Goal: Complete application form: Complete application form

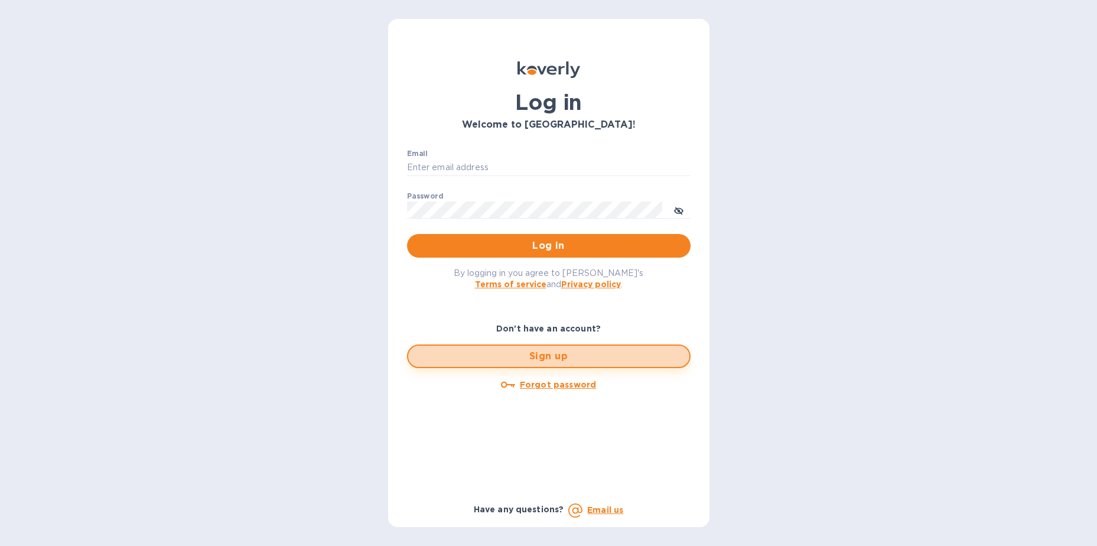
click at [562, 357] on span "Sign up" at bounding box center [549, 356] width 262 height 14
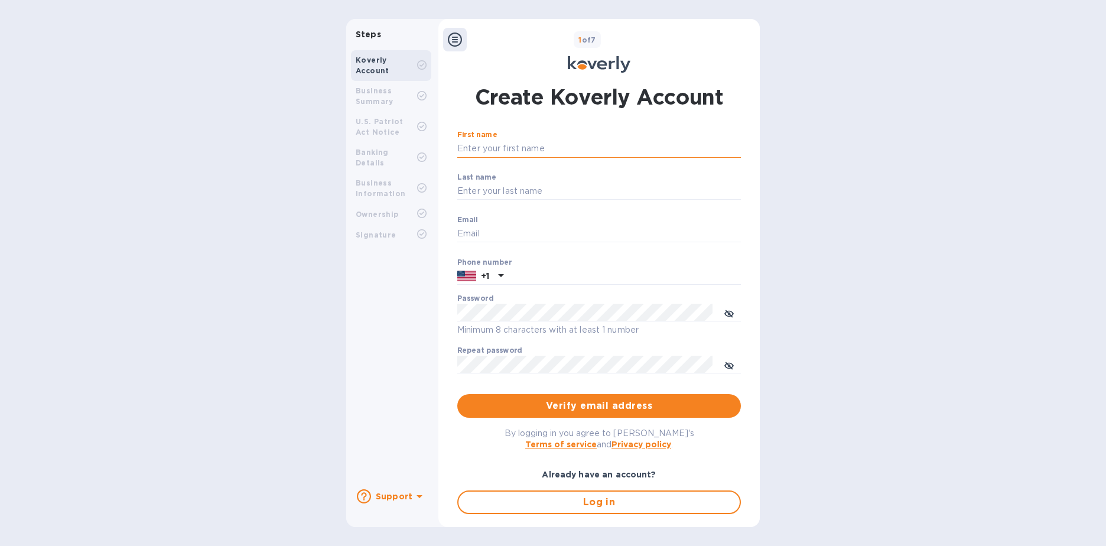
click at [512, 152] on input "First name" at bounding box center [599, 149] width 284 height 18
type input "[PERSON_NAME]"
type input "[PERSON_NAME][EMAIL_ADDRESS][PERSON_NAME][DOMAIN_NAME]"
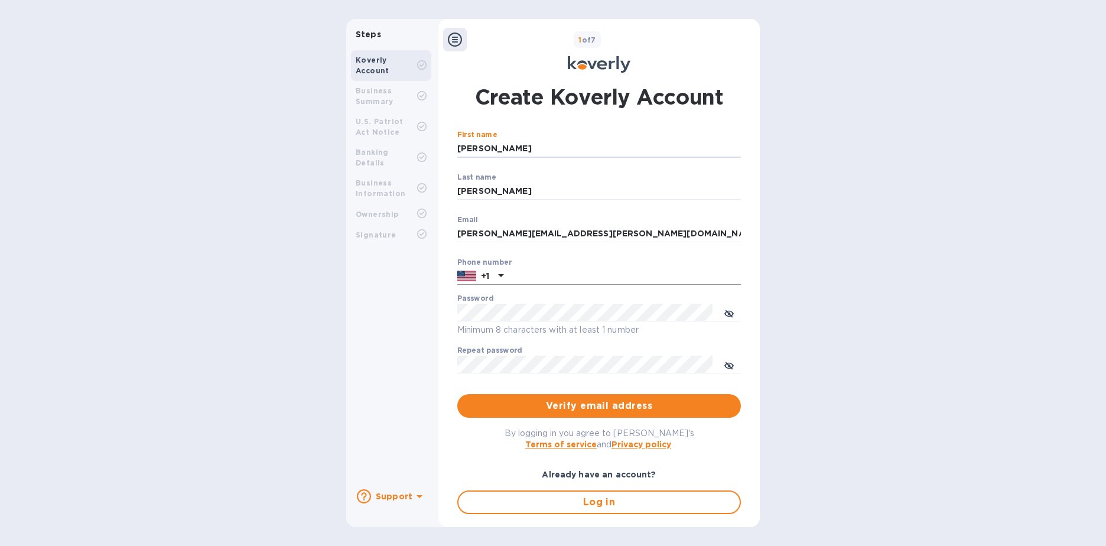
click at [594, 282] on input "text" at bounding box center [624, 277] width 233 height 18
type input "2019781247"
click at [570, 298] on div "Password Minimum 8 characters with at least 1 number" at bounding box center [599, 315] width 284 height 43
click at [519, 354] on div "Repeat password ​" at bounding box center [599, 367] width 284 height 43
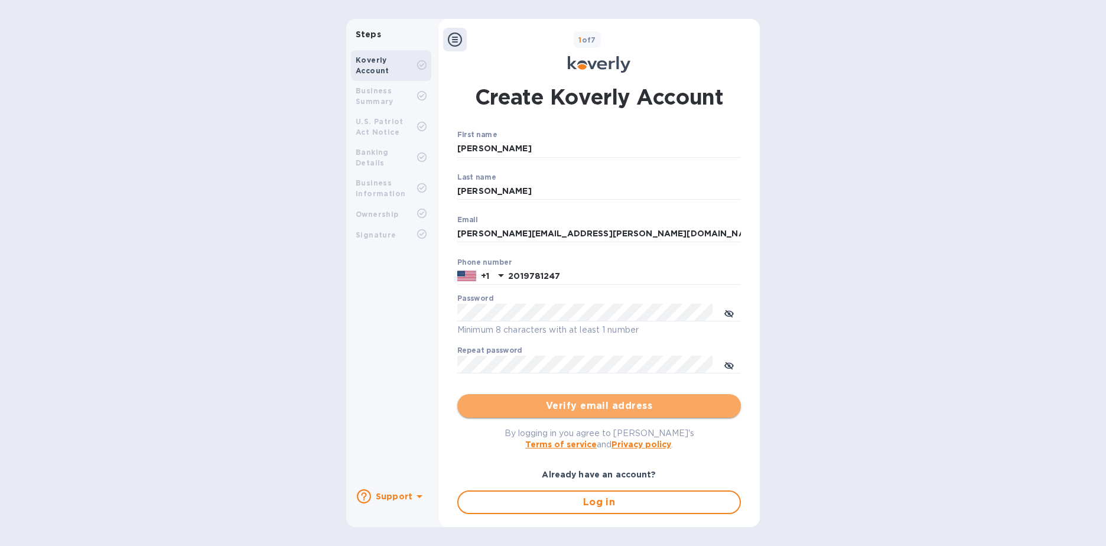
click at [630, 401] on span "Verify email address" at bounding box center [599, 406] width 265 height 14
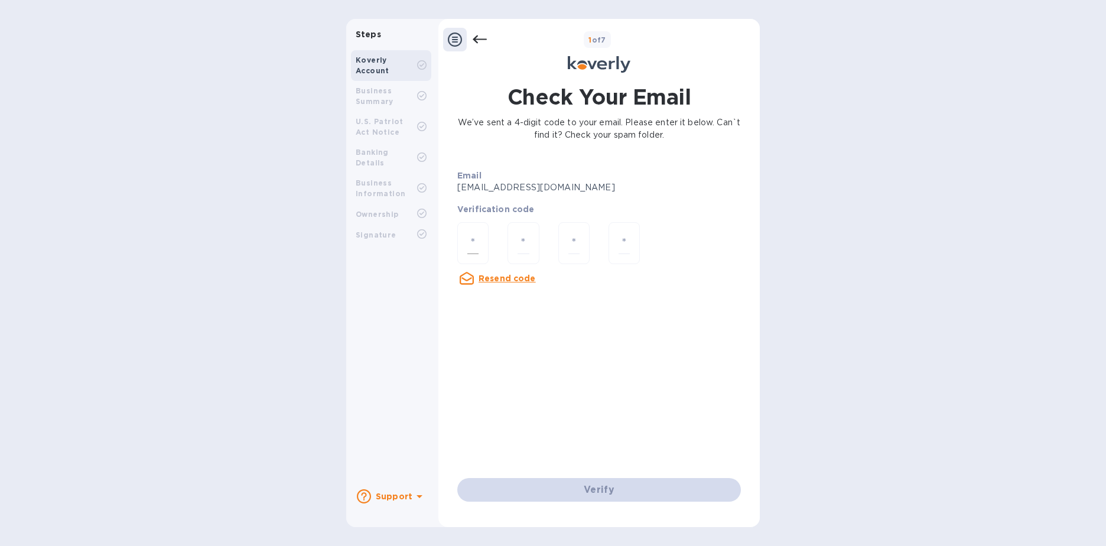
click at [464, 240] on div at bounding box center [472, 243] width 31 height 42
type input "8"
type input "6"
type input "3"
type input "5"
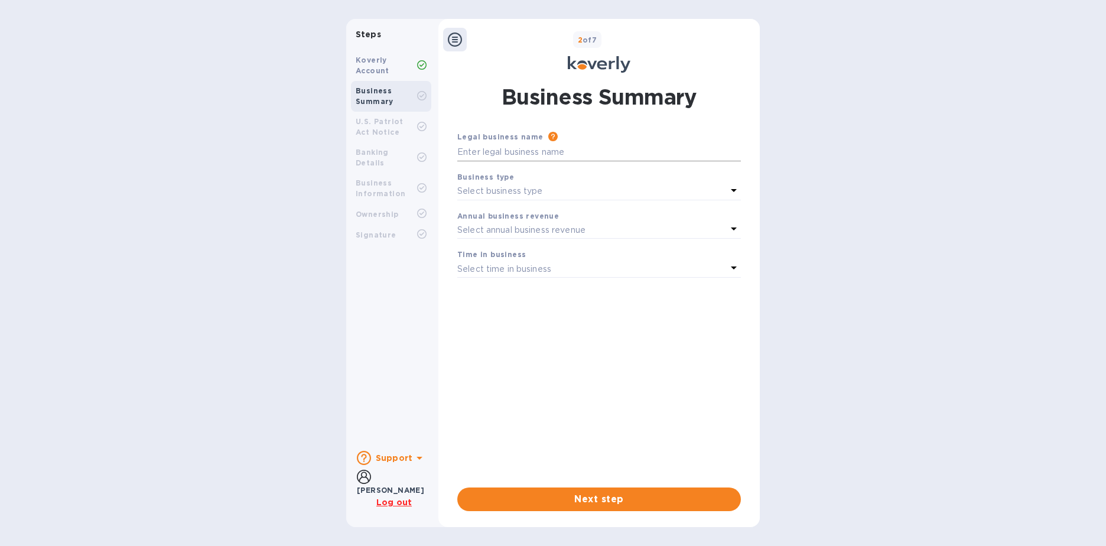
click at [486, 145] on input "text" at bounding box center [599, 153] width 284 height 18
type input "International Bond & Marine"
click at [513, 195] on p "Select business type" at bounding box center [500, 191] width 86 height 12
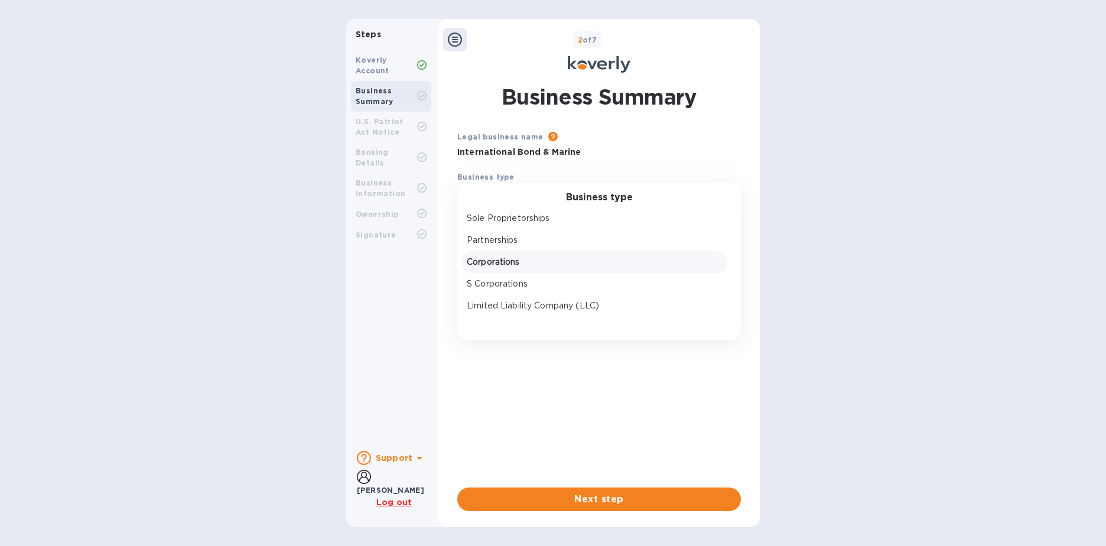
click at [515, 260] on p "Corporations" at bounding box center [594, 262] width 255 height 12
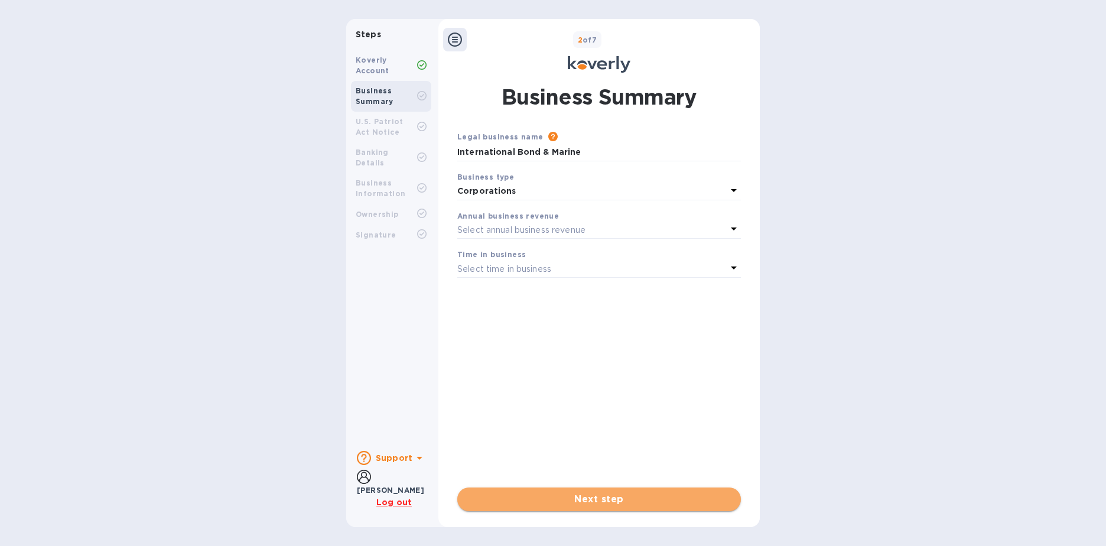
click at [616, 495] on span "Next step" at bounding box center [599, 499] width 265 height 14
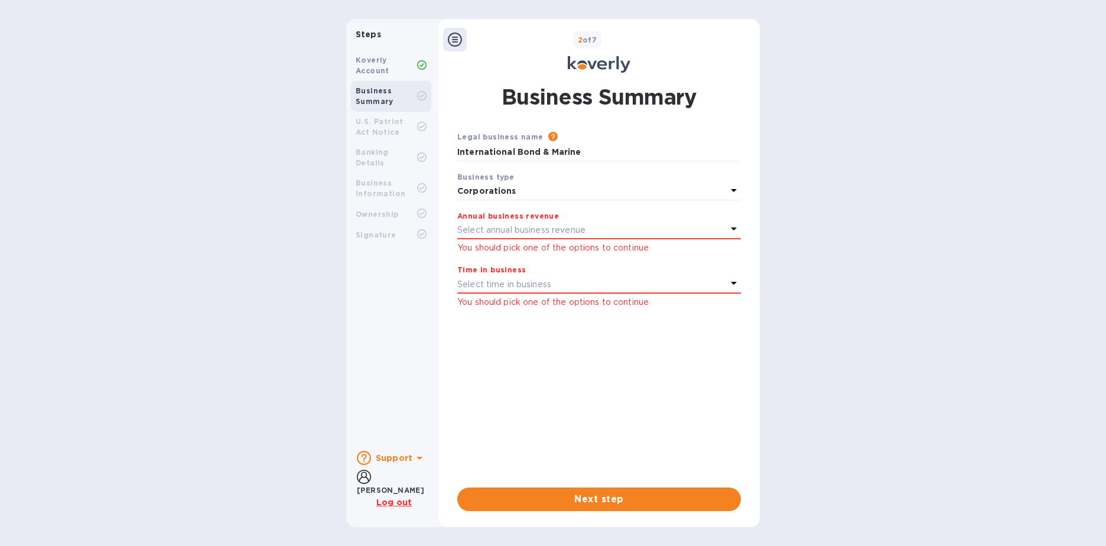
click at [553, 229] on p "Select annual business revenue" at bounding box center [521, 230] width 128 height 12
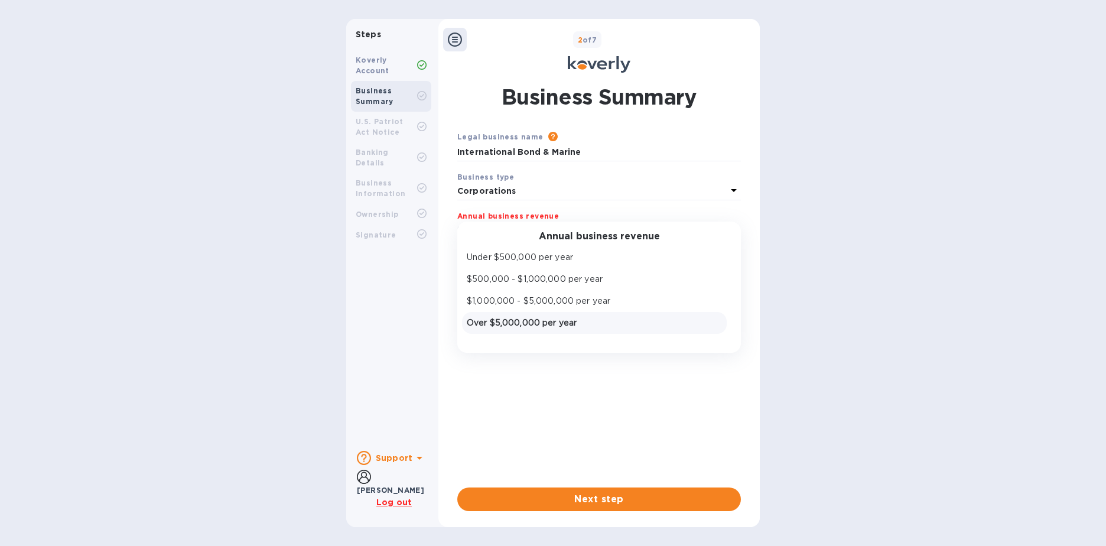
click at [569, 324] on p "Over $5,000,000 per year" at bounding box center [594, 323] width 255 height 12
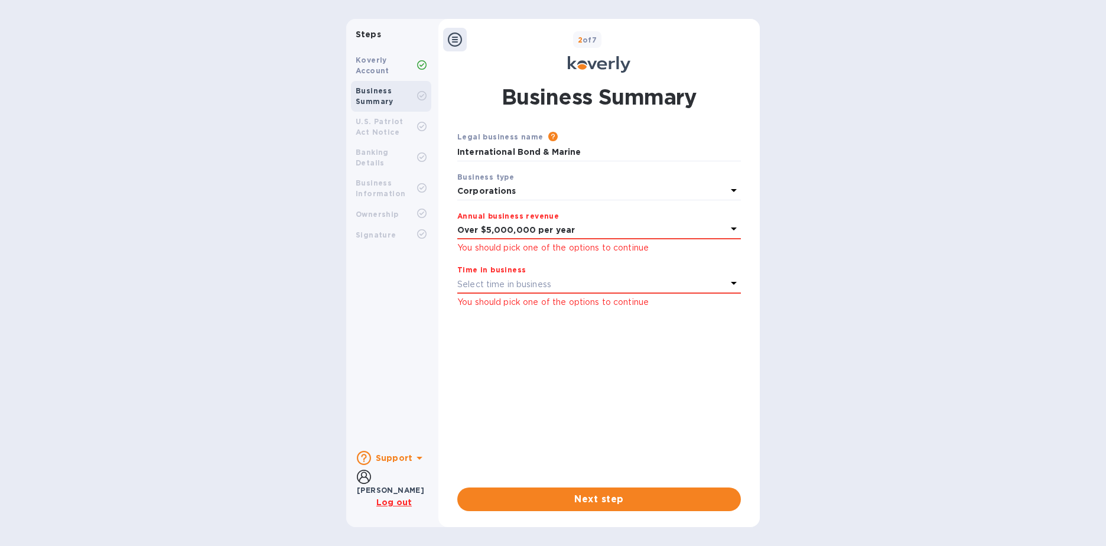
click at [530, 276] on div "Select time in business" at bounding box center [591, 284] width 269 height 17
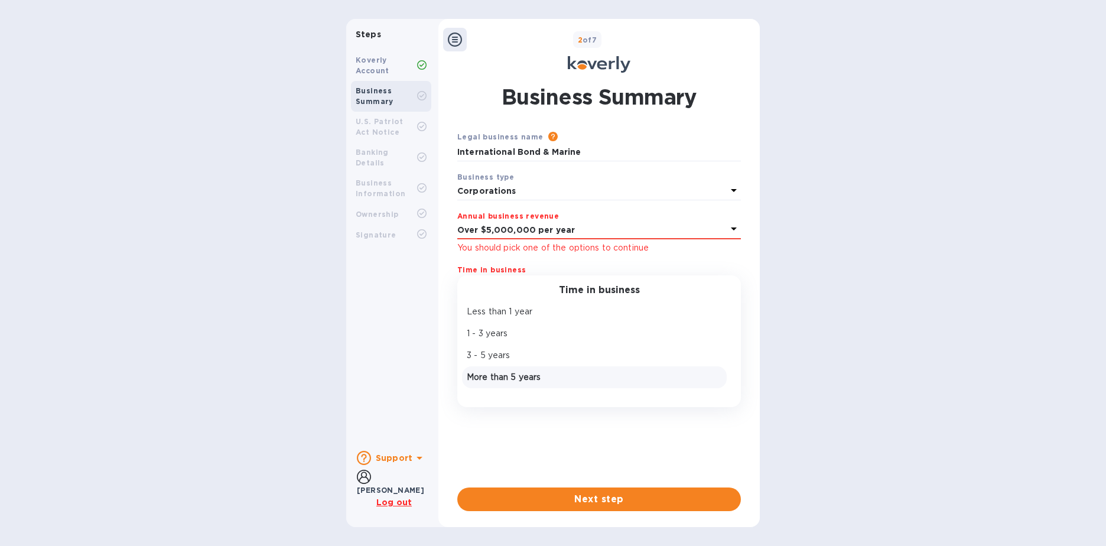
click at [513, 380] on p "More than 5 years" at bounding box center [594, 377] width 255 height 12
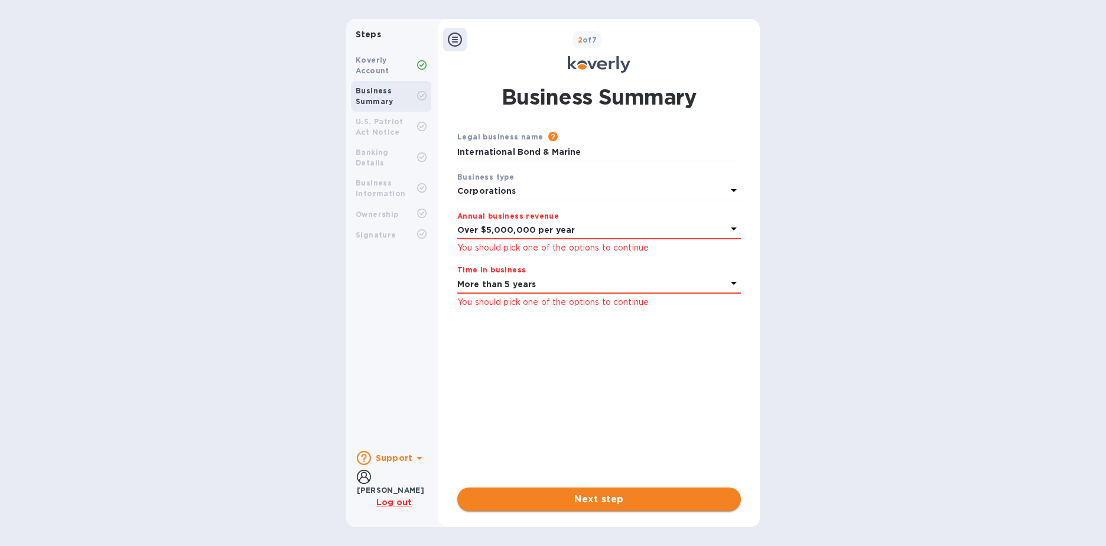
click at [601, 504] on span "Next step" at bounding box center [599, 499] width 265 height 14
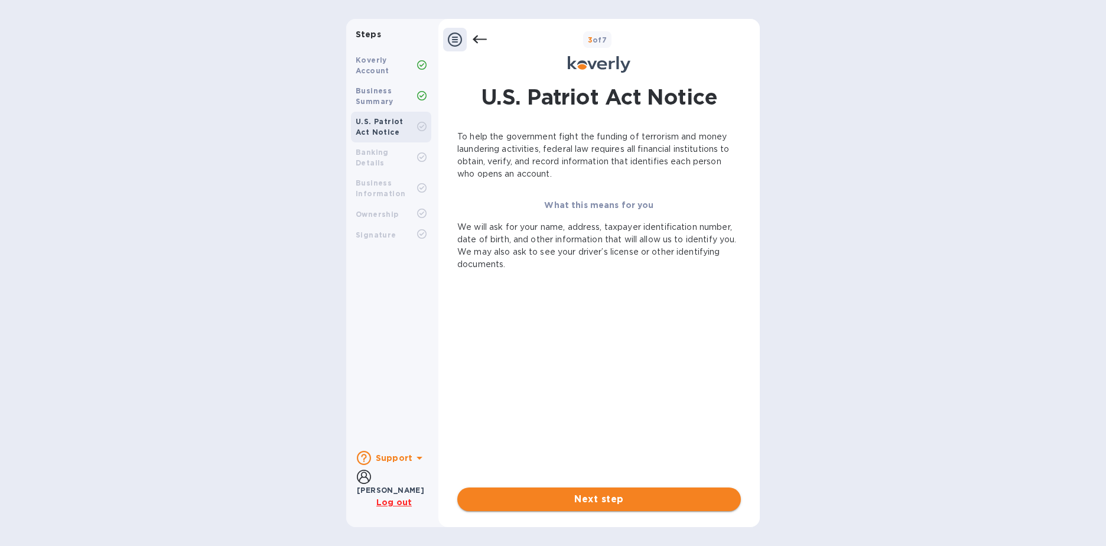
click at [601, 502] on span "Next step" at bounding box center [599, 499] width 265 height 14
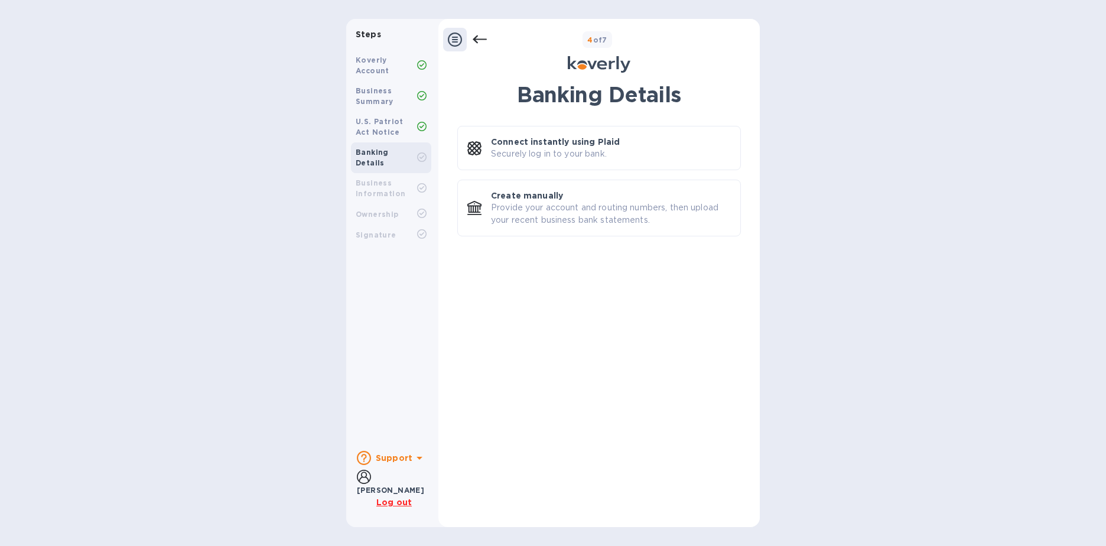
click at [454, 40] on icon at bounding box center [455, 39] width 14 height 14
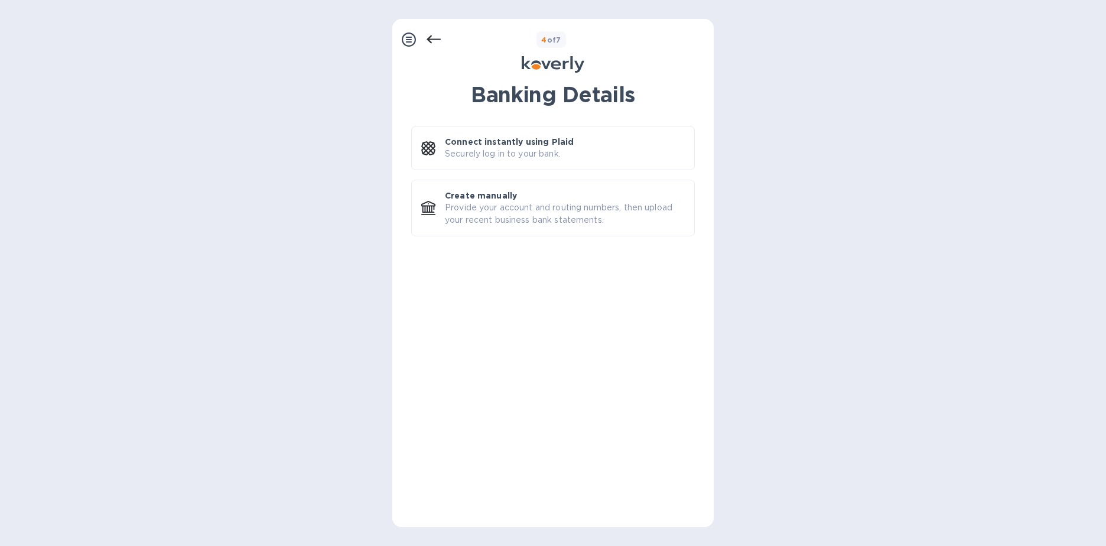
click at [408, 40] on icon at bounding box center [409, 39] width 14 height 14
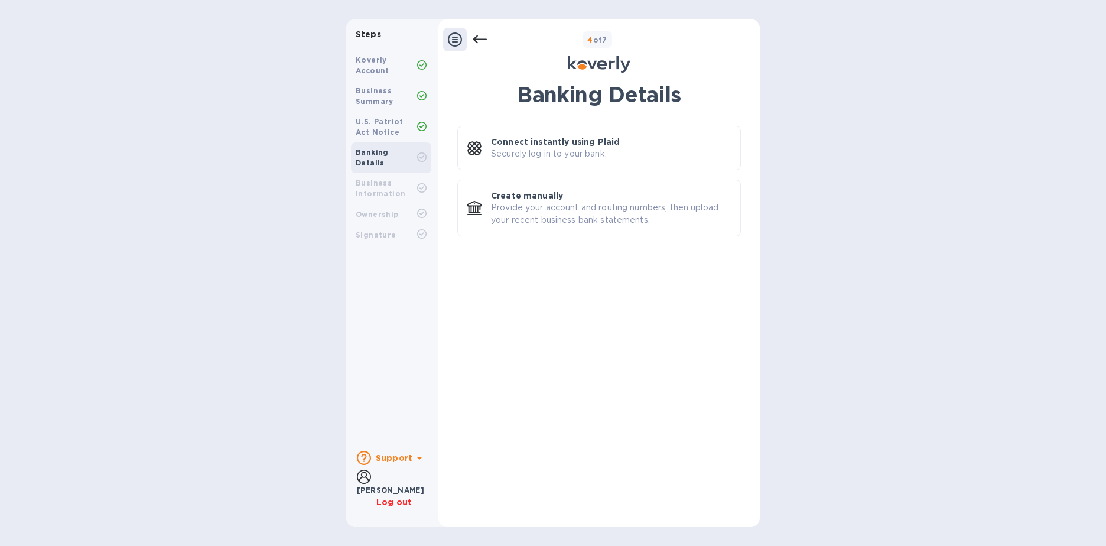
click at [393, 501] on u "Log out" at bounding box center [393, 501] width 35 height 9
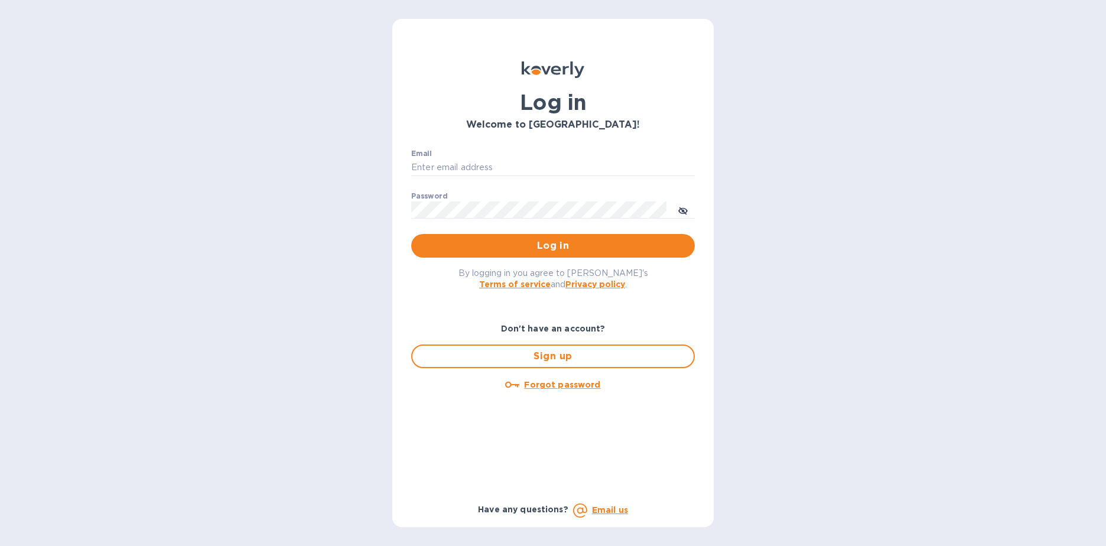
click at [461, 158] on div "Email ​" at bounding box center [553, 170] width 284 height 43
click at [457, 161] on input "Email" at bounding box center [553, 168] width 284 height 18
type input "jessica.cardona@intlbondmarine.com"
click at [411, 234] on button "Log in" at bounding box center [553, 246] width 284 height 24
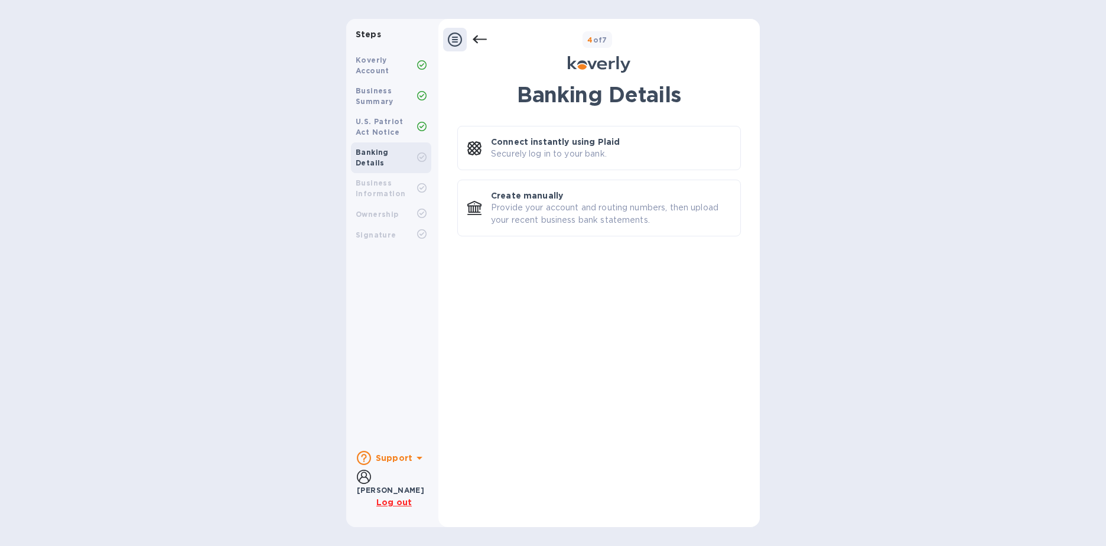
click at [399, 180] on b "Business Information" at bounding box center [381, 187] width 50 height 19
drag, startPoint x: 380, startPoint y: 214, endPoint x: 380, endPoint y: 222, distance: 7.7
click at [379, 224] on div "Signature" at bounding box center [391, 234] width 80 height 21
click at [380, 232] on div "Signature" at bounding box center [391, 234] width 80 height 21
click at [455, 37] on icon at bounding box center [455, 39] width 14 height 14
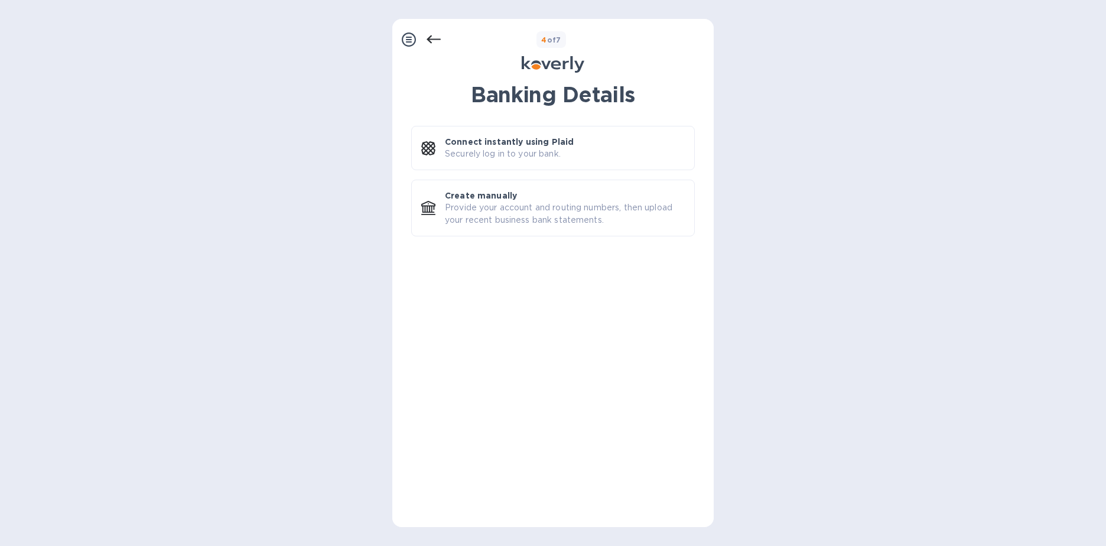
click at [434, 37] on icon at bounding box center [433, 39] width 14 height 14
click at [406, 40] on icon at bounding box center [409, 39] width 14 height 14
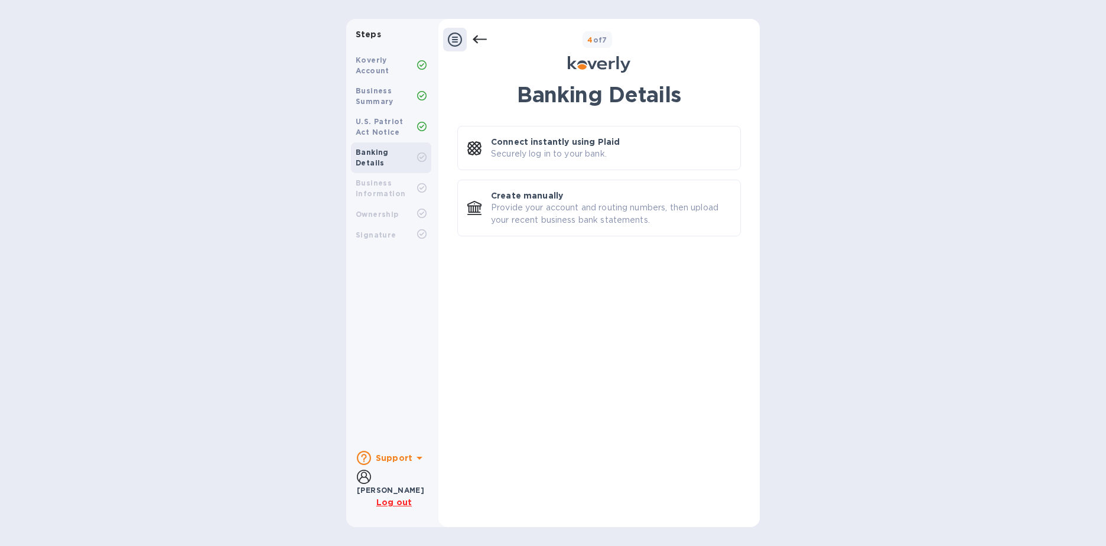
click at [400, 460] on b "Support" at bounding box center [394, 457] width 37 height 9
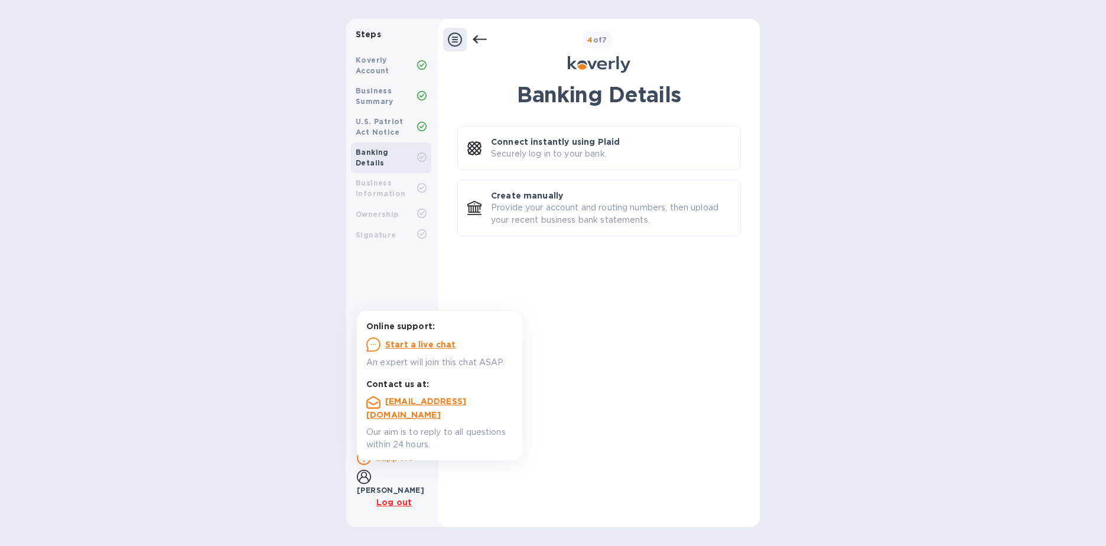
click at [833, 423] on div "Steps Koverly Account Business Summary U.S. Patriot Act Notice Banking Details …" at bounding box center [553, 273] width 1106 height 508
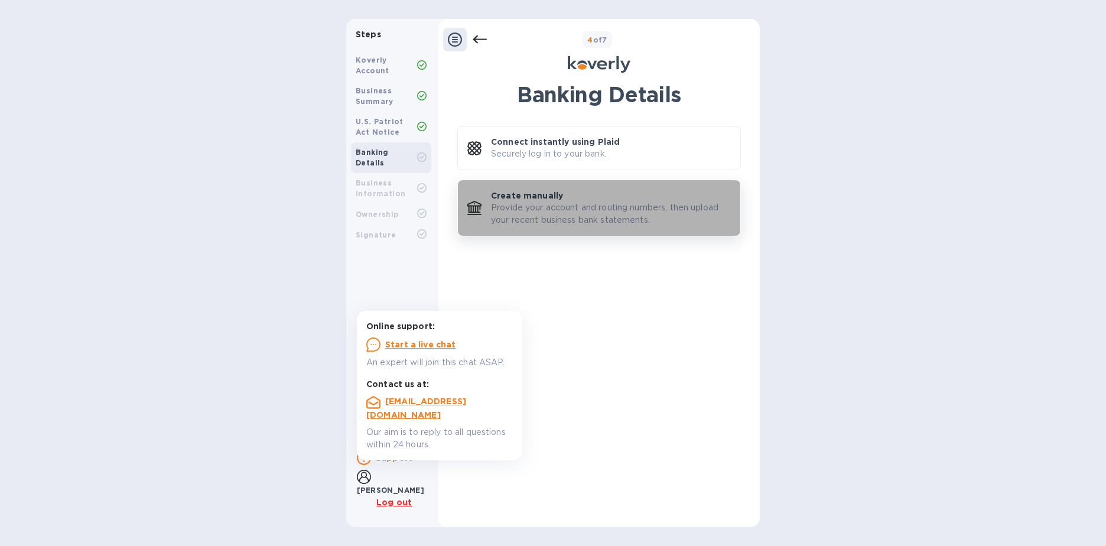
click at [574, 204] on p "Provide your account and routing numbers, then upload your recent business bank…" at bounding box center [611, 213] width 240 height 25
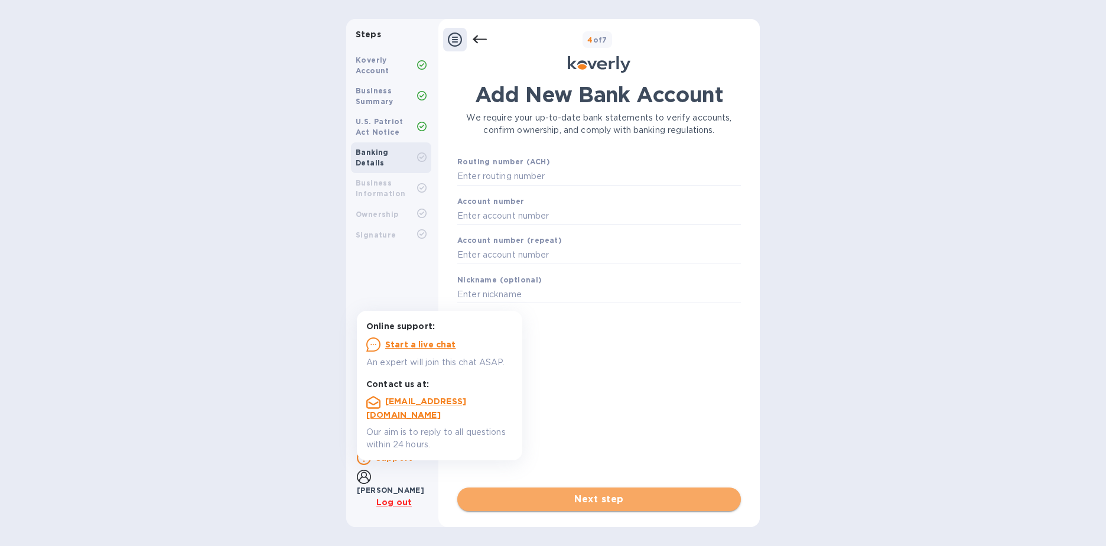
click at [614, 499] on span "Next step" at bounding box center [599, 499] width 265 height 14
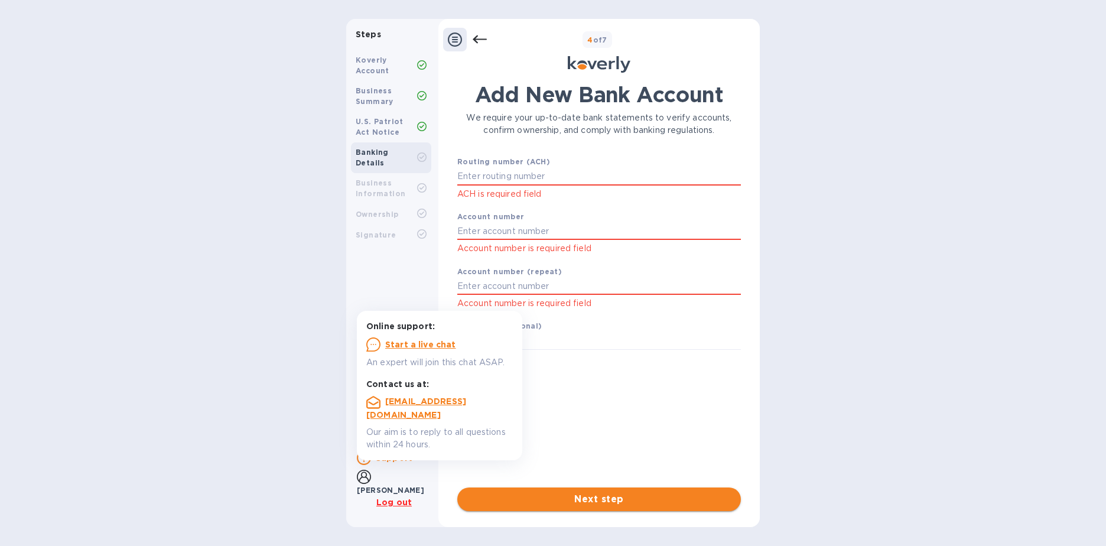
click at [614, 499] on span "Next step" at bounding box center [599, 499] width 265 height 14
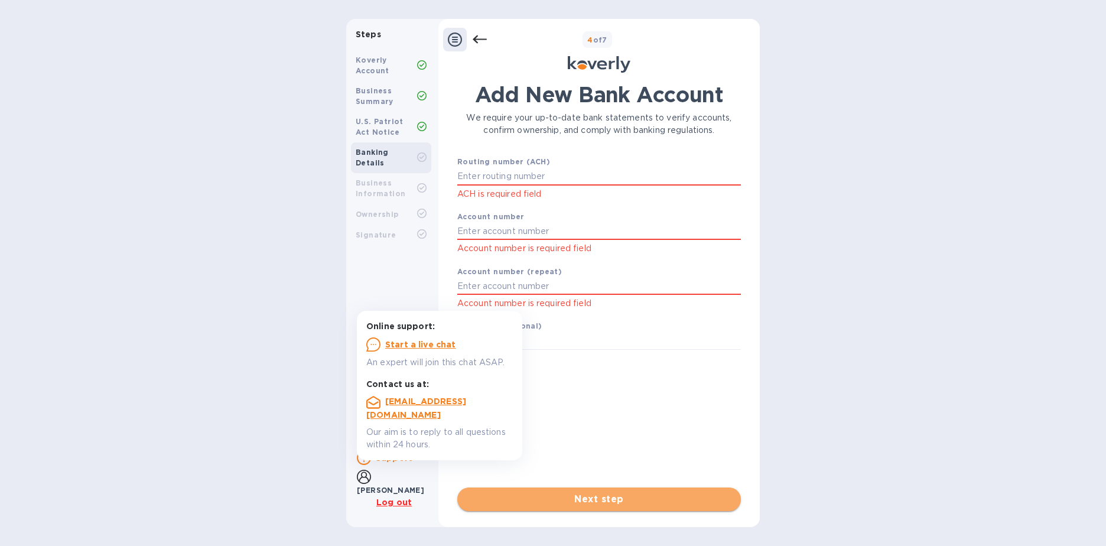
click at [614, 499] on span "Next step" at bounding box center [599, 499] width 265 height 14
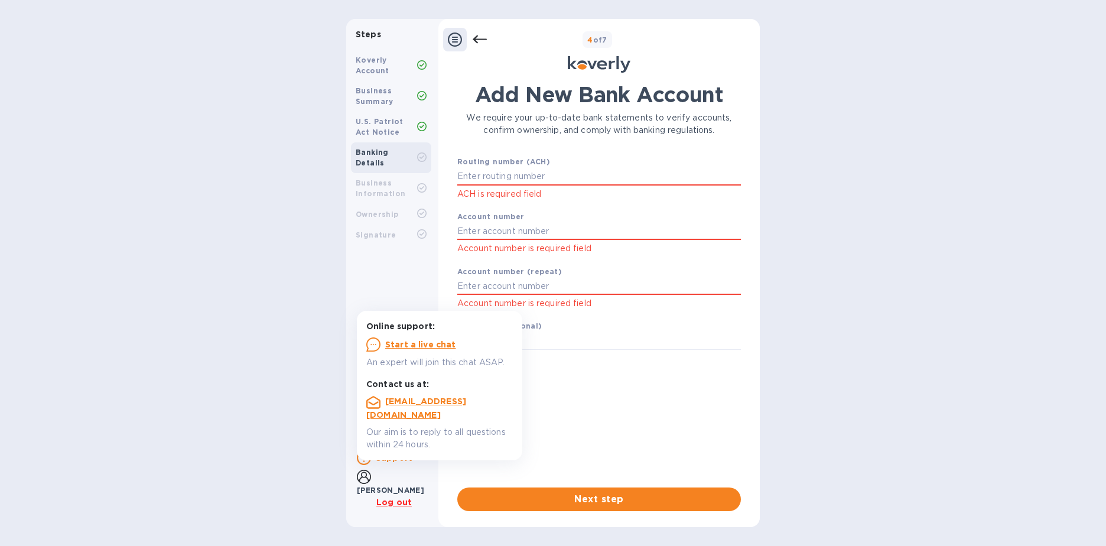
click at [369, 178] on div "Business Information" at bounding box center [386, 188] width 61 height 21
click at [379, 210] on b "Ownership" at bounding box center [377, 214] width 43 height 9
click at [383, 230] on b "Signature" at bounding box center [376, 234] width 41 height 9
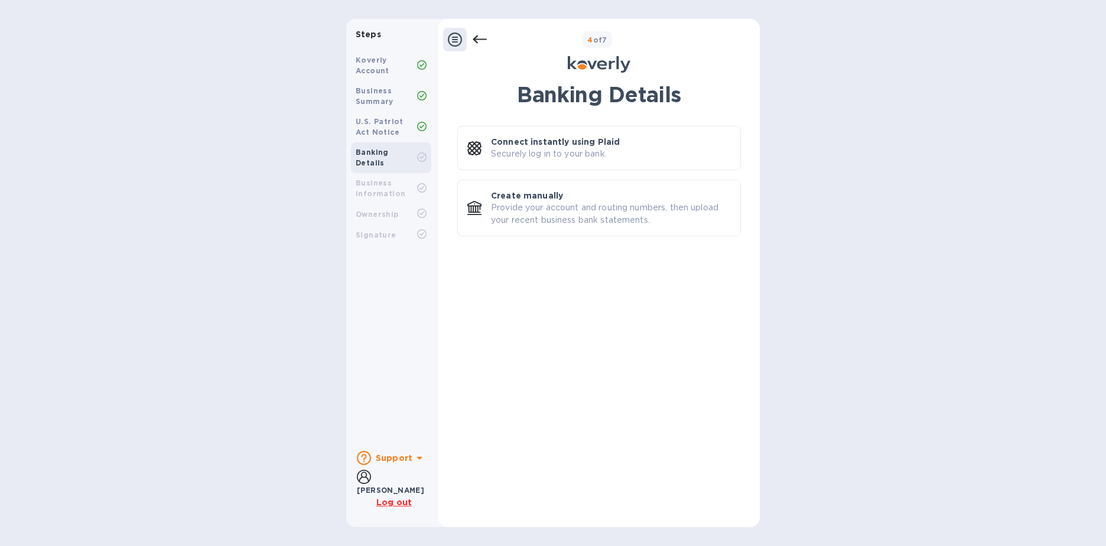
click at [893, 95] on div "Steps Koverly Account Business Summary U.S. Patriot Act Notice Banking Details …" at bounding box center [553, 273] width 1106 height 508
click at [908, 95] on div "Steps Koverly Account Business Summary U.S. Patriot Act Notice Banking Details …" at bounding box center [553, 273] width 1106 height 508
click at [926, 92] on div "Steps Koverly Account Business Summary U.S. Patriot Act Notice Banking Details …" at bounding box center [553, 273] width 1106 height 508
click at [400, 502] on u "Log out" at bounding box center [393, 501] width 35 height 9
